Goal: Transaction & Acquisition: Purchase product/service

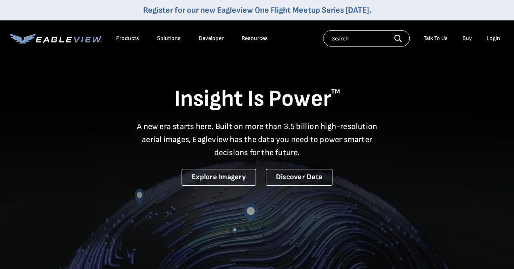
click at [496, 42] on div "Login" at bounding box center [492, 38] width 13 height 7
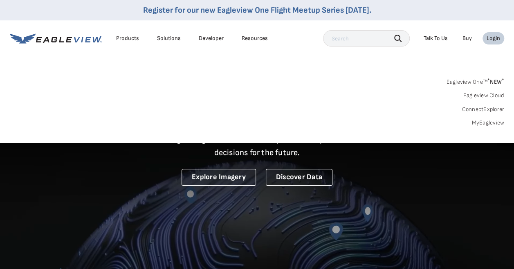
click at [476, 82] on link "Eagleview One™ * NEW *" at bounding box center [475, 80] width 58 height 9
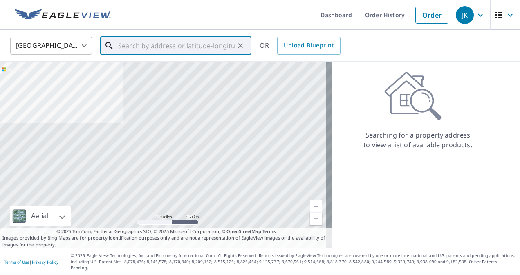
click at [129, 48] on input "text" at bounding box center [176, 45] width 116 height 23
click at [179, 48] on input "text" at bounding box center [176, 45] width 116 height 23
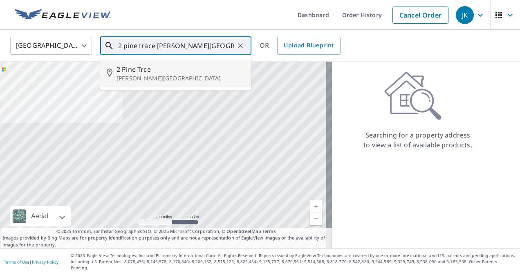
click at [149, 70] on span "2 Pine Trce" at bounding box center [180, 70] width 128 height 10
type input "[STREET_ADDRESS][PERSON_NAME]"
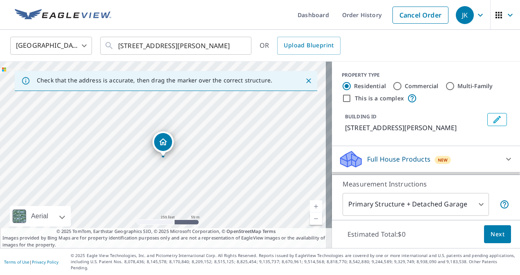
click at [310, 209] on link "Current Level 17, Zoom In" at bounding box center [316, 207] width 12 height 12
click at [310, 209] on link "Current Level 18, Zoom In" at bounding box center [316, 207] width 12 height 12
click at [310, 209] on link "Current Level 19, Zoom In" at bounding box center [316, 207] width 12 height 12
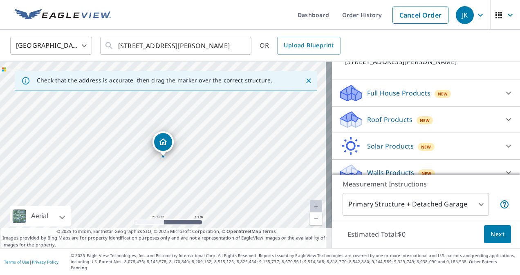
scroll to position [70, 0]
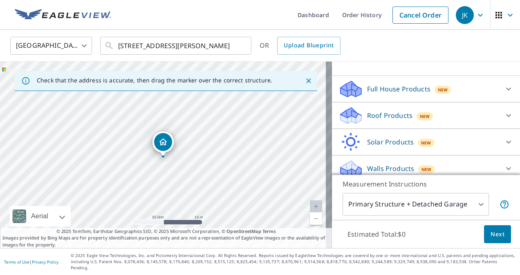
click at [504, 112] on icon at bounding box center [509, 116] width 10 height 10
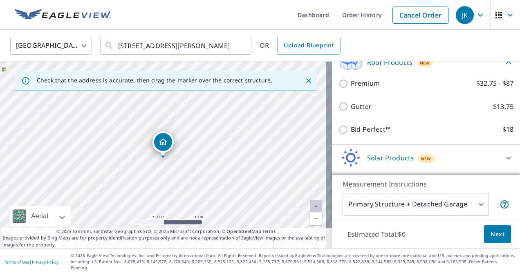
scroll to position [125, 0]
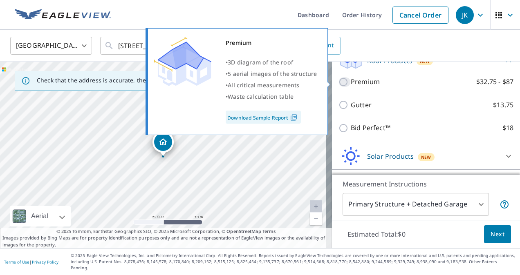
click at [338, 82] on input "Premium $32.75 - $87" at bounding box center [344, 82] width 12 height 10
checkbox input "true"
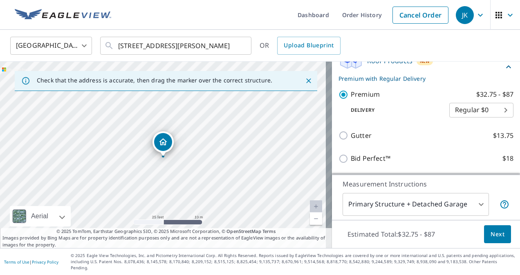
click at [468, 215] on body "JK JK Dashboard Order History Cancel Order JK United States [GEOGRAPHIC_DATA] ​…" at bounding box center [260, 137] width 520 height 275
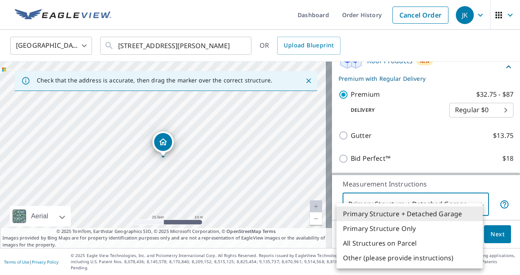
click at [468, 215] on li "Primary Structure + Detached Garage" at bounding box center [409, 214] width 146 height 15
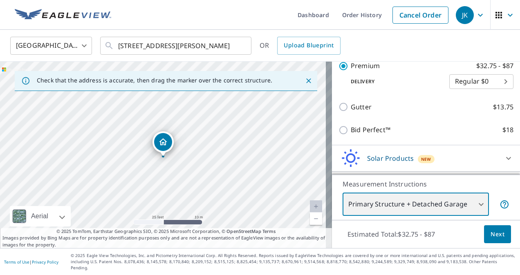
scroll to position [171, 0]
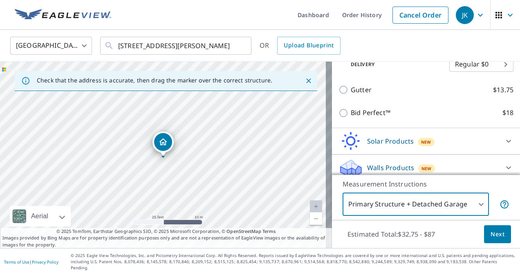
click at [492, 240] on span "Next" at bounding box center [498, 235] width 14 height 10
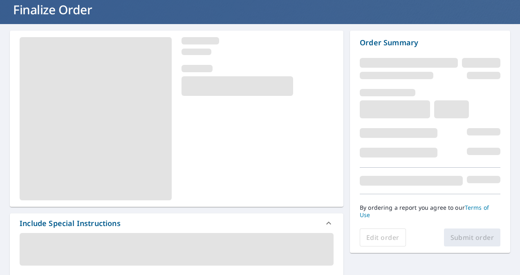
scroll to position [56, 0]
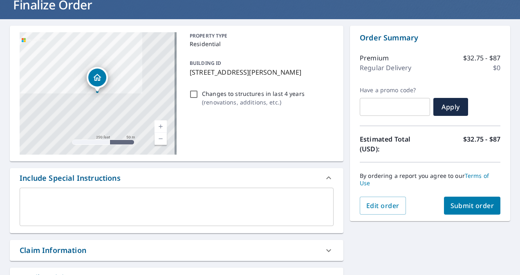
click at [474, 202] on span "Submit order" at bounding box center [472, 206] width 44 height 9
